Goal: Task Accomplishment & Management: Use online tool/utility

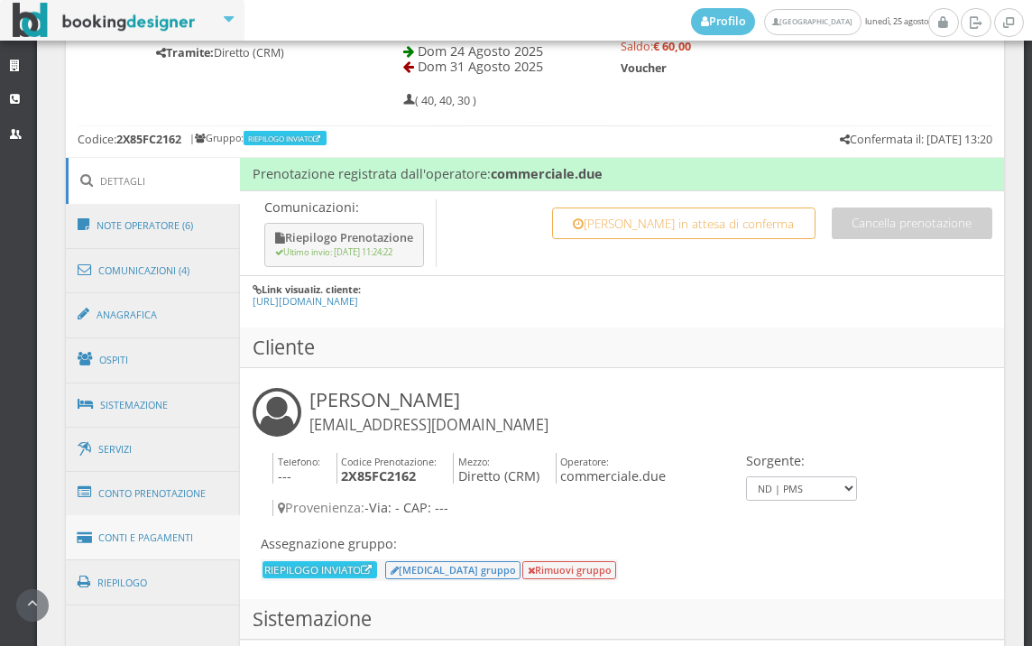
scroll to position [902, 0]
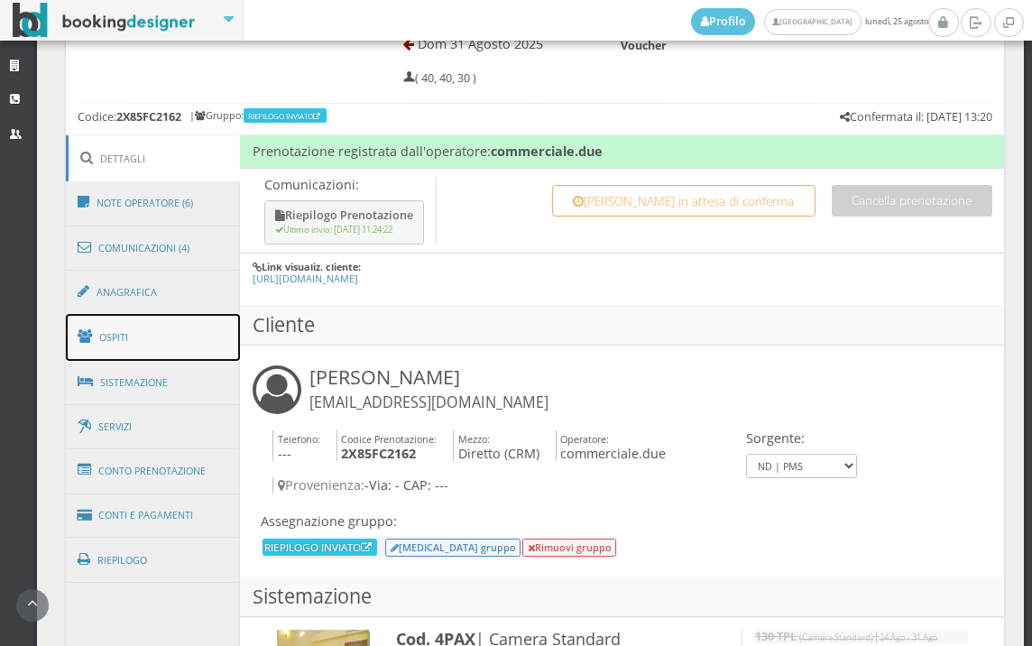
click at [185, 336] on link "Ospiti" at bounding box center [153, 337] width 175 height 47
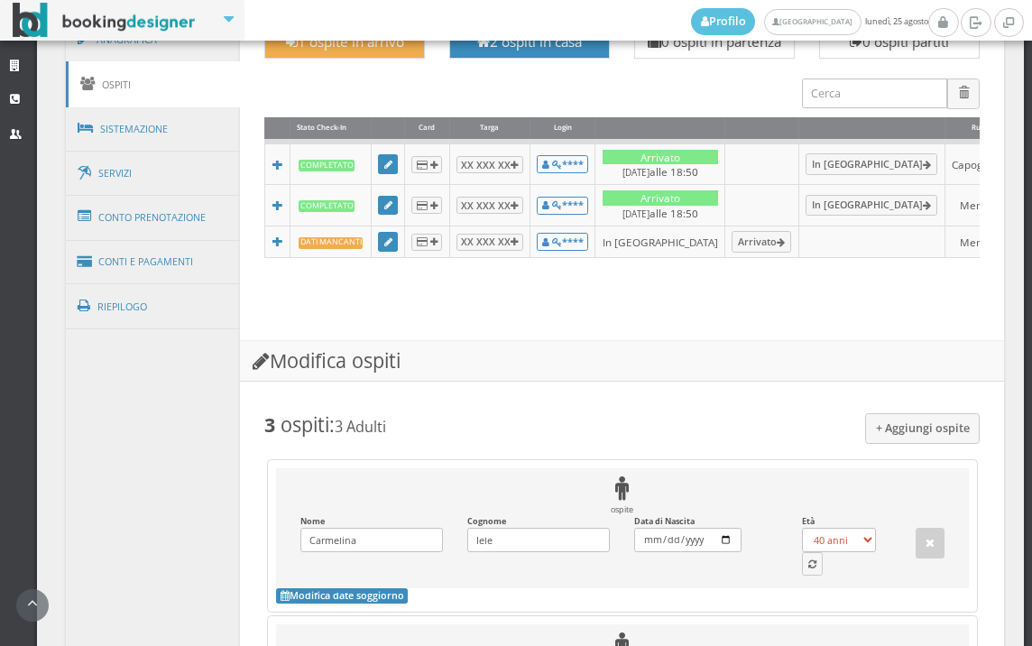
scroll to position [1002, 0]
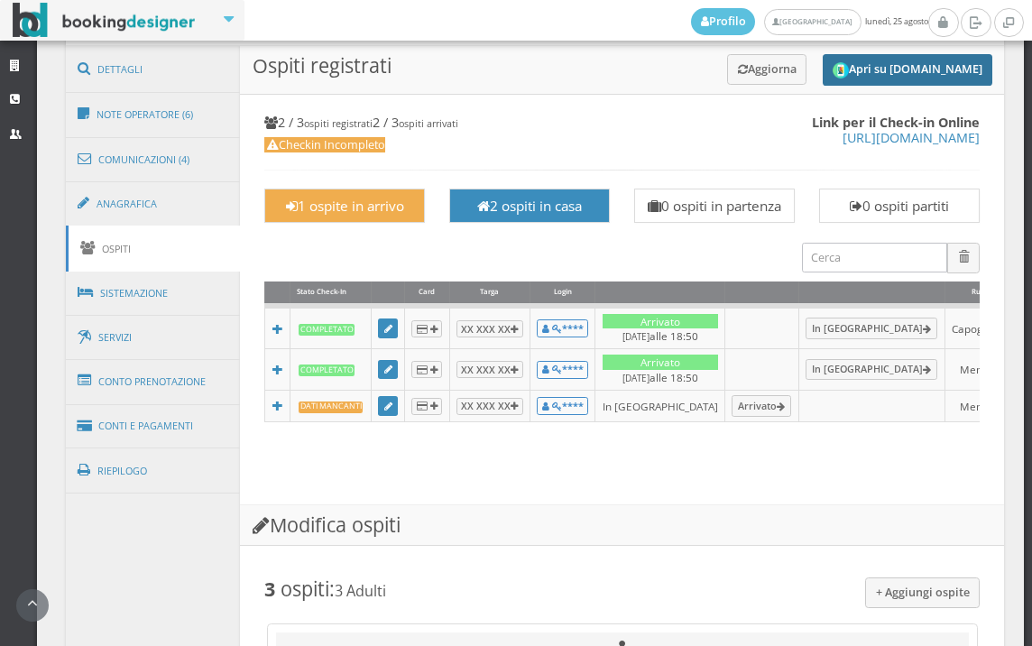
click at [893, 76] on button "Apri su [DOMAIN_NAME]" at bounding box center [907, 70] width 170 height 32
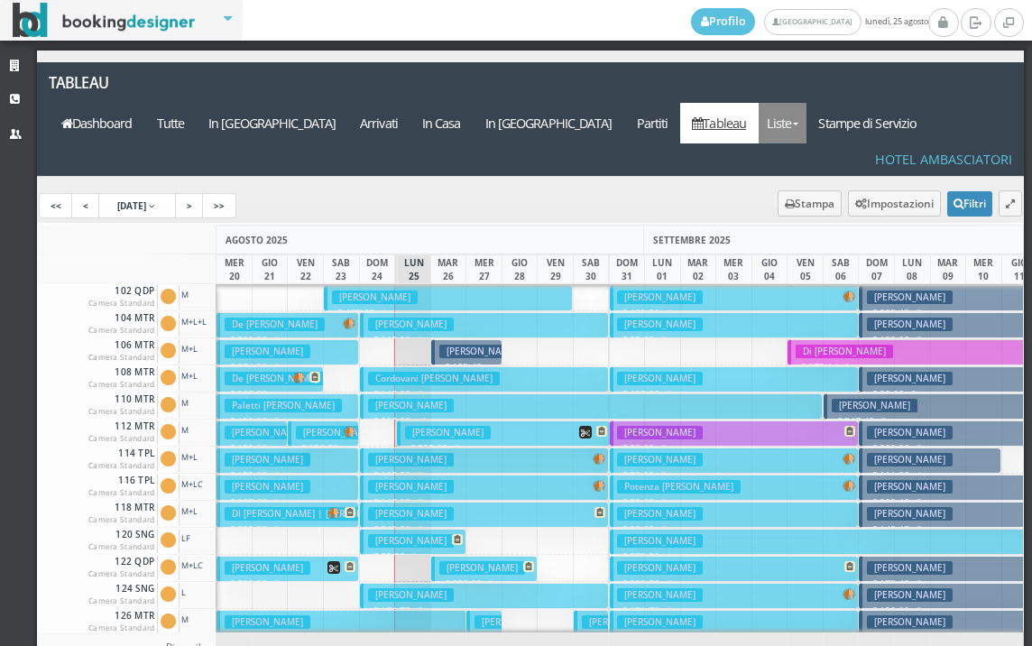
click at [806, 103] on link "Liste" at bounding box center [782, 123] width 48 height 41
click at [837, 206] on link "Foglio Pulizie" at bounding box center [823, 222] width 130 height 32
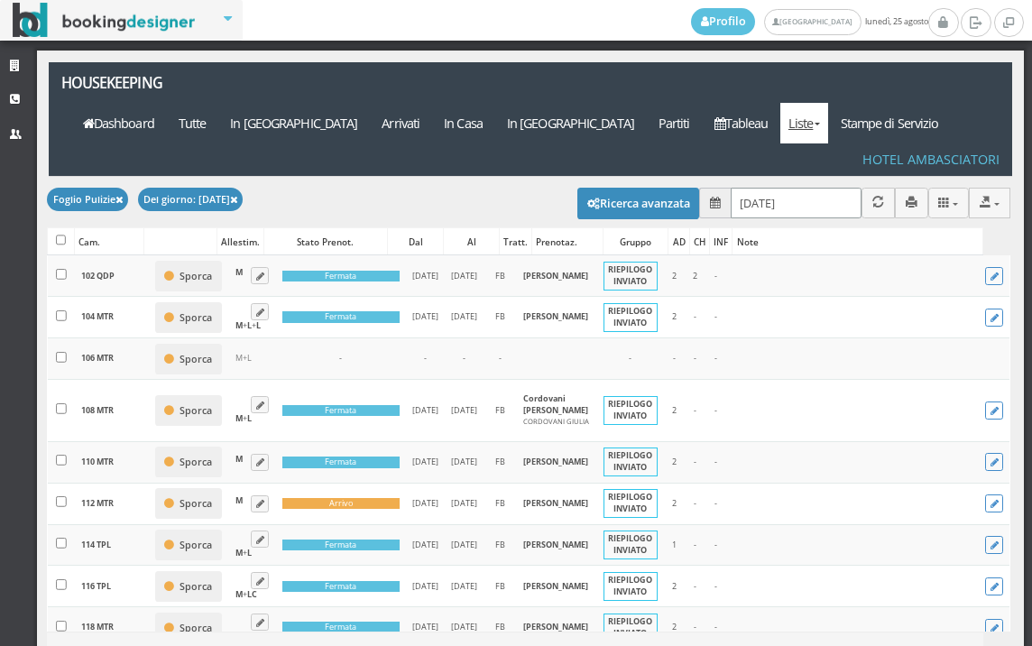
click at [791, 188] on input "25/08/2025" at bounding box center [795, 203] width 131 height 30
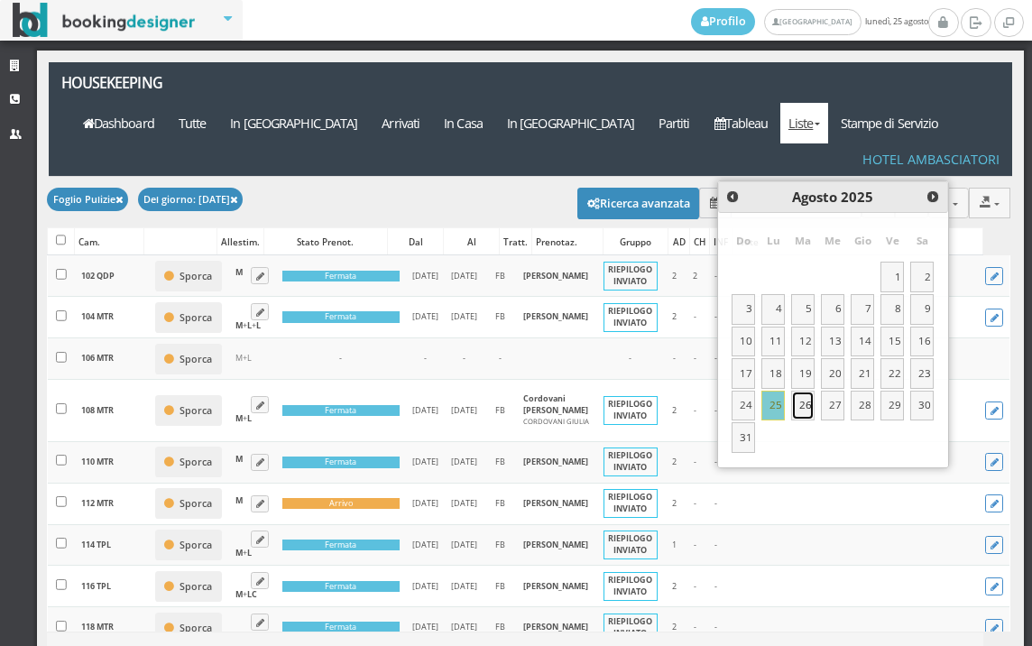
click at [803, 403] on link "26" at bounding box center [802, 405] width 23 height 31
type input "26/08/2025"
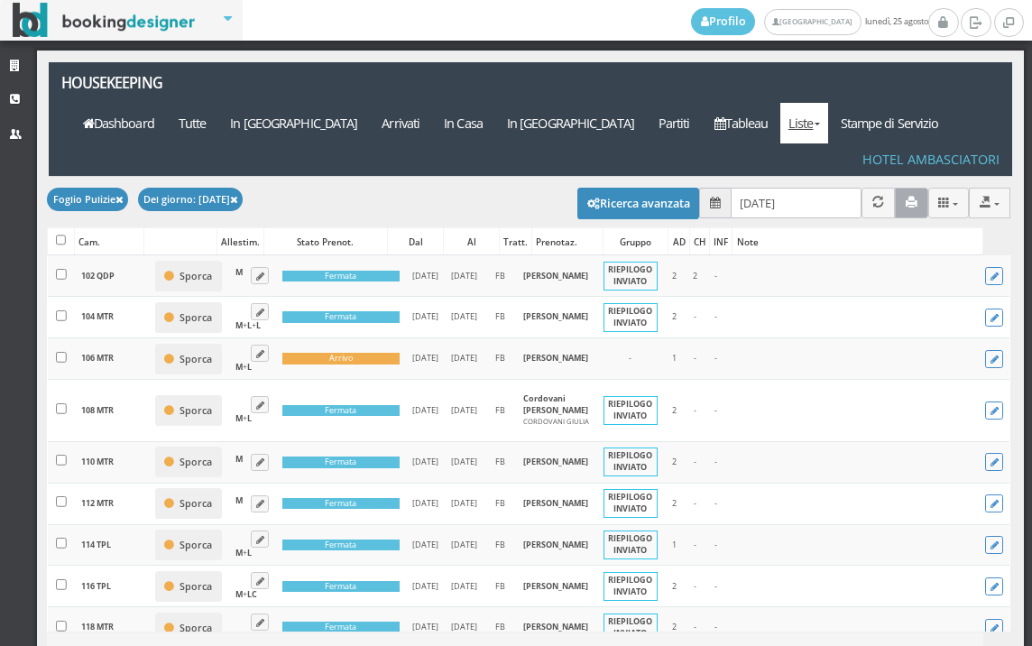
click at [896, 188] on button "button" at bounding box center [911, 203] width 33 height 30
